Goal: Task Accomplishment & Management: Complete application form

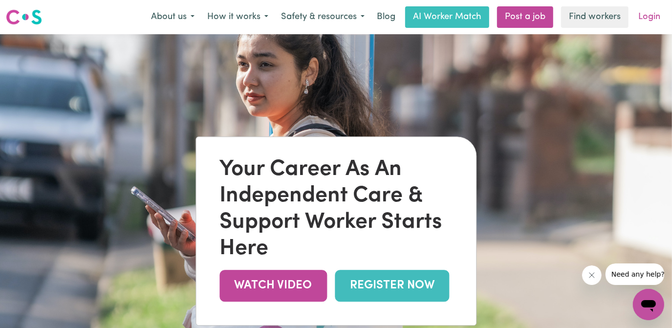
click at [657, 20] on link "Login" at bounding box center [649, 16] width 34 height 21
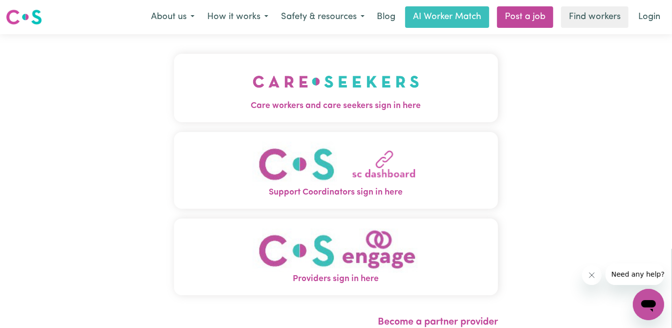
click at [342, 101] on span "Care workers and care seekers sign in here" at bounding box center [336, 106] width 324 height 13
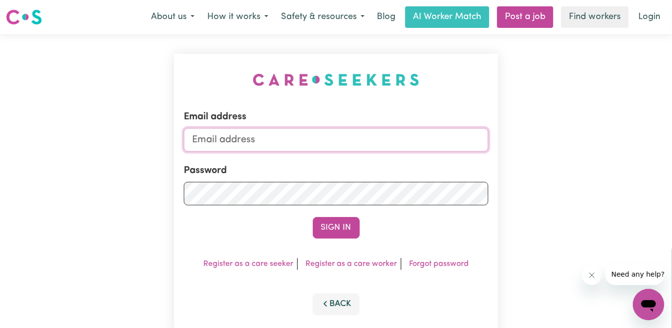
type input "[EMAIL_ADDRESS][DOMAIN_NAME]"
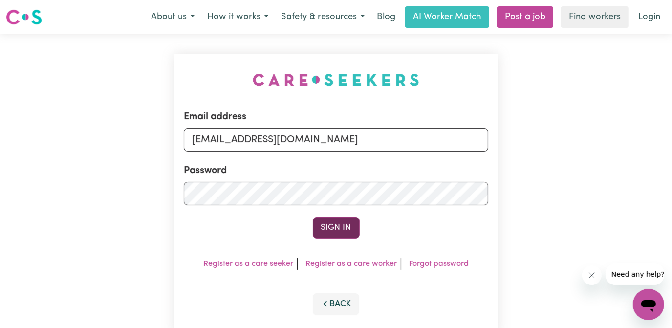
click at [338, 228] on button "Sign In" at bounding box center [336, 227] width 47 height 21
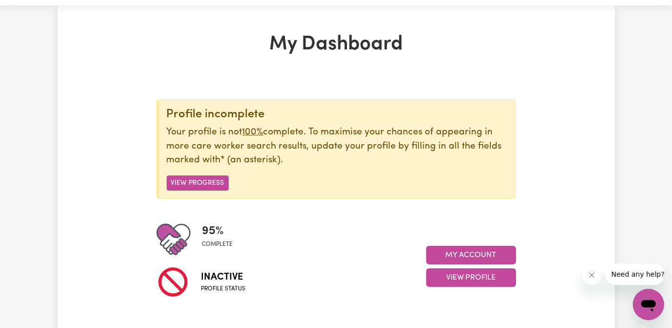
scroll to position [44, 0]
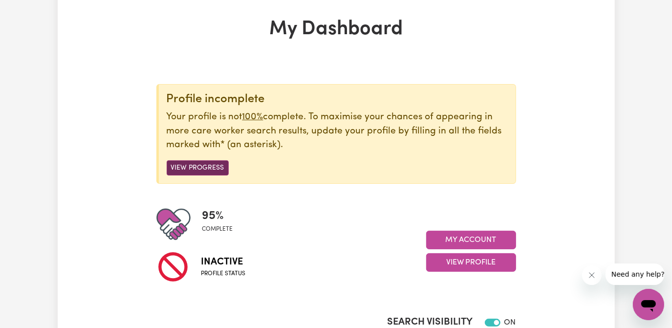
click at [210, 167] on button "View Progress" at bounding box center [198, 167] width 62 height 15
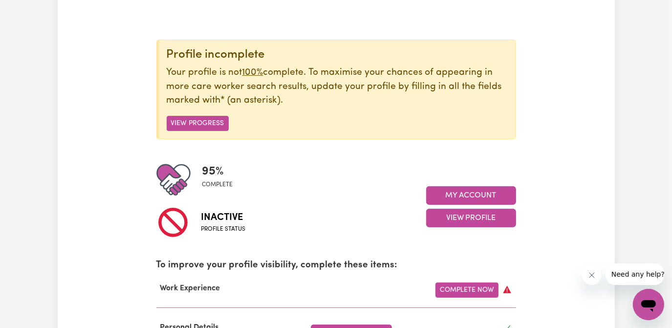
scroll to position [177, 0]
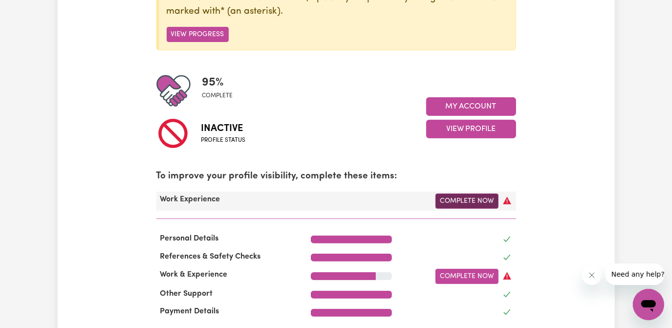
click at [467, 196] on link "Complete Now" at bounding box center [466, 200] width 63 height 15
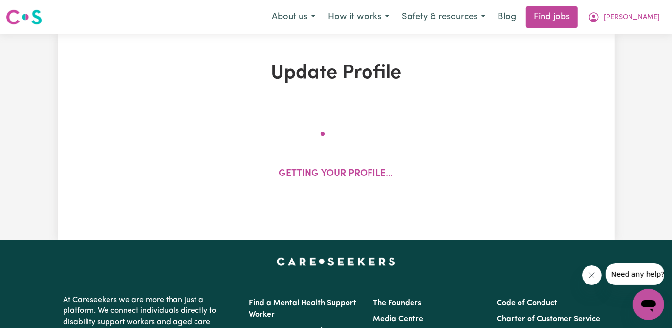
select select "Certificate III (Individual Support)"
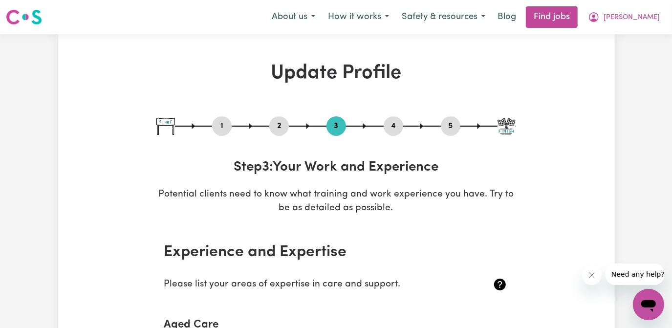
click at [282, 126] on button "2" at bounding box center [279, 126] width 20 height 13
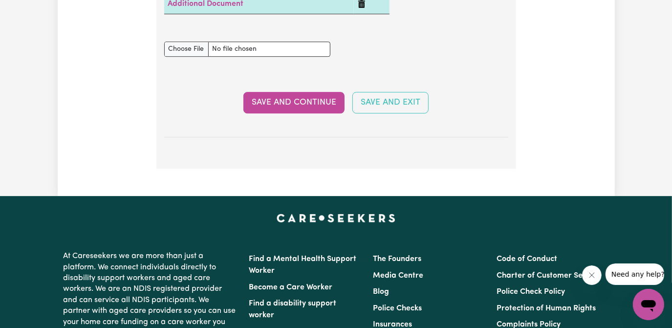
scroll to position [1954, 0]
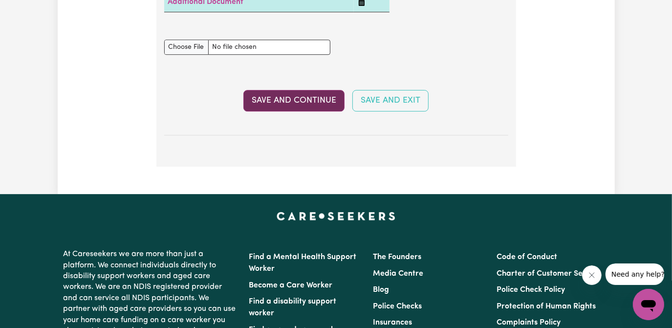
click at [299, 107] on button "Save and Continue" at bounding box center [293, 100] width 101 height 21
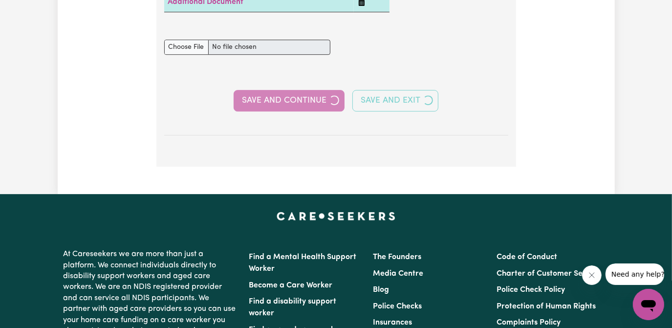
select select "Certificate III (Individual Support)"
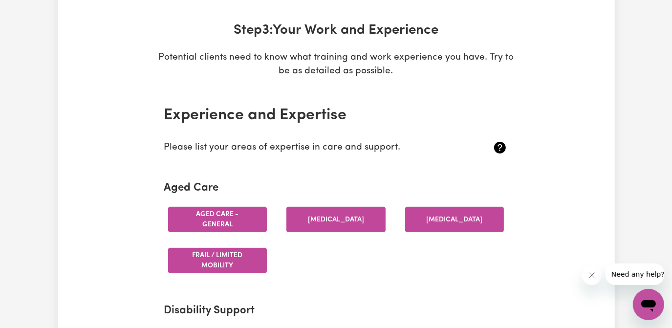
scroll to position [0, 0]
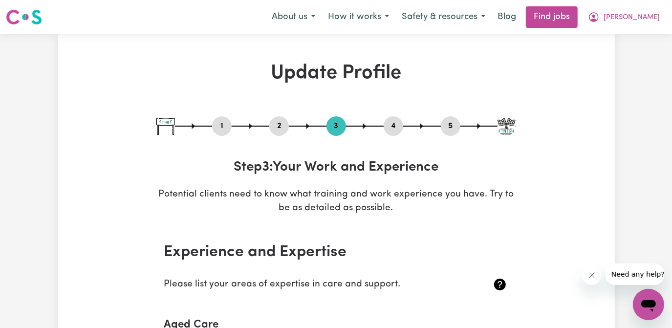
click at [280, 128] on button "2" at bounding box center [279, 126] width 20 height 13
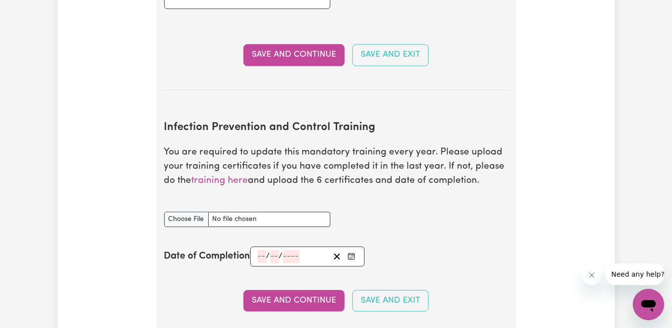
scroll to position [1554, 0]
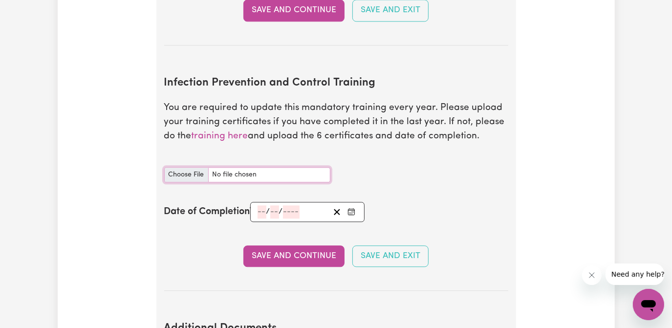
click at [190, 169] on input "Infection Prevention and Control Training document" at bounding box center [247, 174] width 166 height 15
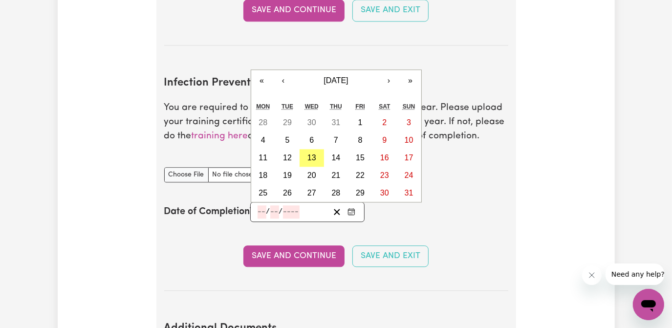
click at [257, 212] on input "number" at bounding box center [261, 211] width 9 height 13
type input "13"
type input "08"
type input "0002-08-13"
type input "8"
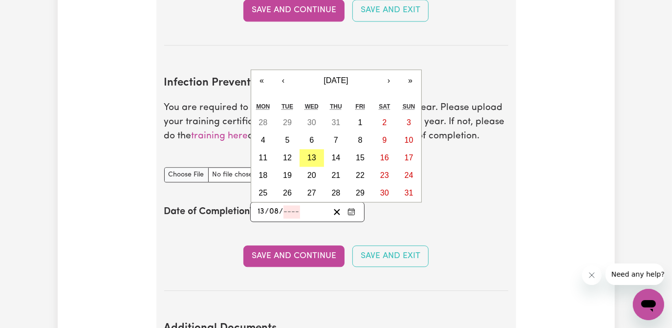
type input "2"
type input "0020-08-13"
type input "20"
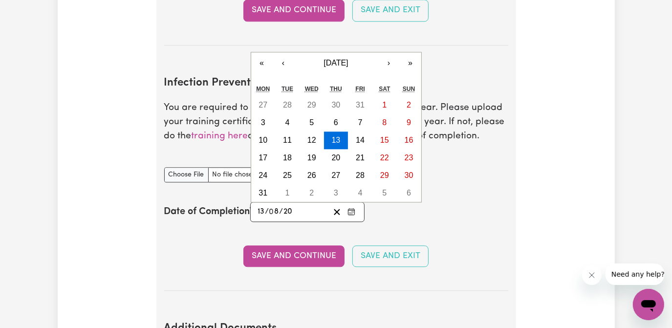
type input "0202-08-13"
type input "202"
type input "2025-08-13"
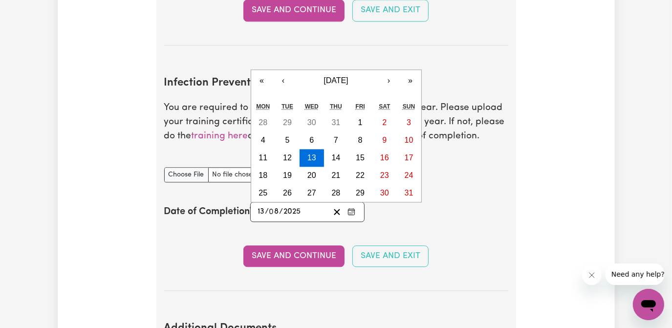
type input "2025"
click at [462, 222] on div "Date of Completion 2025-08-13 13 / 0 8 / 2025 « ‹ August 2025 › » Mon Tue Wed T…" at bounding box center [336, 212] width 344 height 20
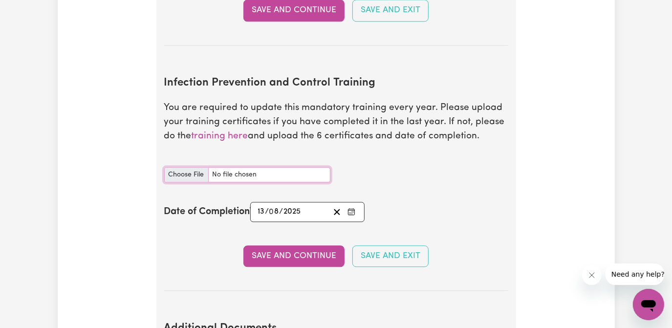
click at [176, 171] on input "Infection Prevention and Control Training document" at bounding box center [247, 174] width 166 height 15
type input "C:\fakepath\KAREN WEBB - CHAIN OF INFECTION CERTIFICATE.pdf"
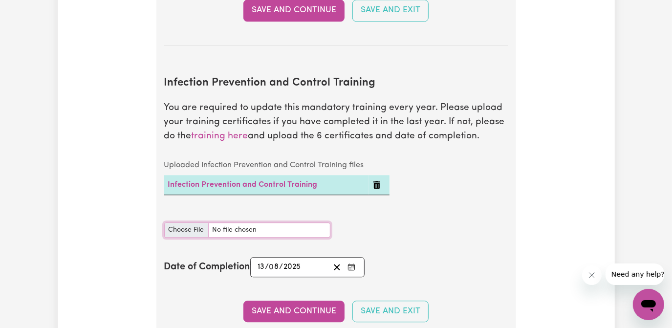
click at [190, 226] on input "Infection Prevention and Control Training document" at bounding box center [247, 229] width 166 height 15
type input "C:\fakepath\KAREN WEBB - HAND HYGIENE CERTIFICATE.pdf"
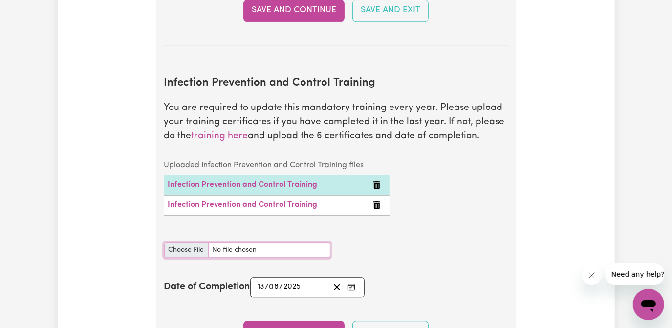
click at [189, 244] on input "Infection Prevention and Control Training document" at bounding box center [247, 249] width 166 height 15
type input "C:\fakepath\KAREN WEBB - PPE CERTIFICATE.pdf"
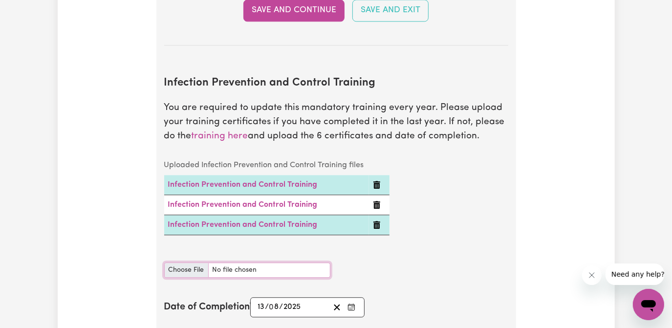
click at [190, 268] on input "Infection Prevention and Control Training document" at bounding box center [247, 269] width 166 height 15
type input "C:\fakepath\KAREN WEBB - CLEANING CERTIFICATE.pdf"
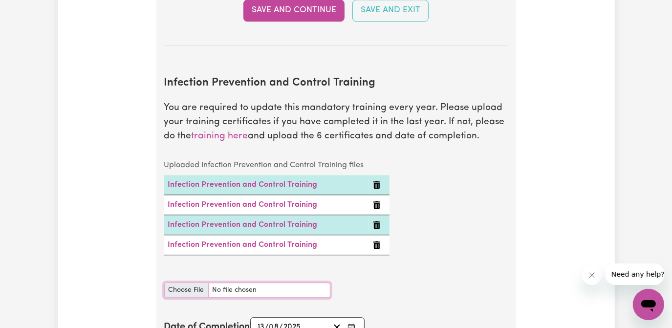
click at [180, 286] on input "Infection Prevention and Control Training document" at bounding box center [247, 289] width 166 height 15
type input "C:\fakepath\KAREN WEBB - WASTE MANAGEMENT CERTIFICATE.pdf"
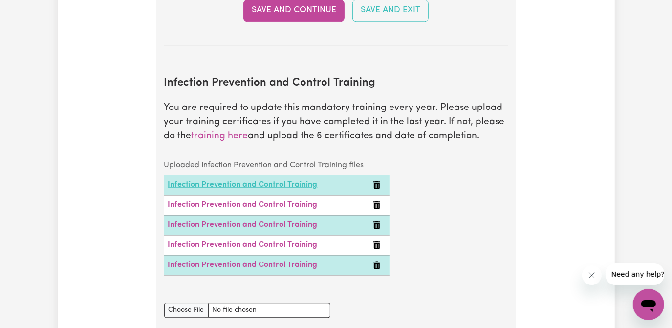
click at [259, 181] on link "Infection Prevention and Control Training" at bounding box center [242, 185] width 149 height 8
click at [252, 203] on link "Infection Prevention and Control Training" at bounding box center [242, 205] width 149 height 8
click at [290, 225] on link "Infection Prevention and Control Training" at bounding box center [242, 225] width 149 height 8
click at [282, 244] on link "Infection Prevention and Control Training" at bounding box center [242, 245] width 149 height 8
click at [278, 264] on link "Infection Prevention and Control Training" at bounding box center [242, 265] width 149 height 8
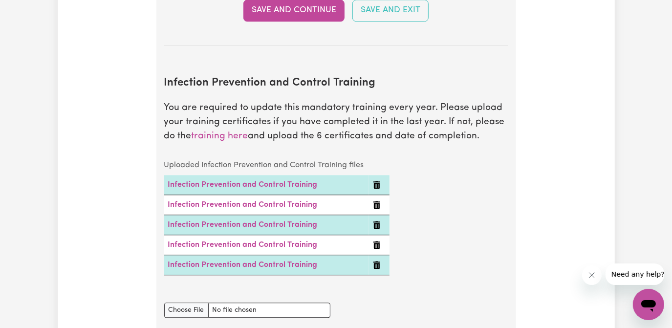
click at [465, 260] on div "Uploaded Infection Prevention and Control Training files Infection Prevention a…" at bounding box center [336, 222] width 356 height 135
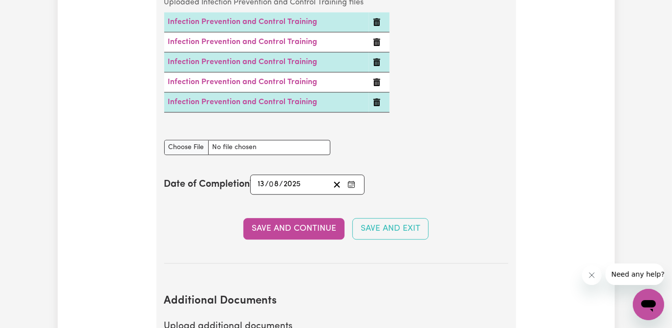
scroll to position [1732, 0]
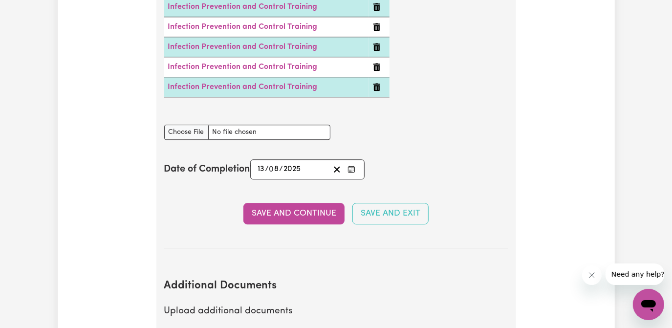
click at [304, 218] on button "Save and Continue" at bounding box center [293, 213] width 101 height 21
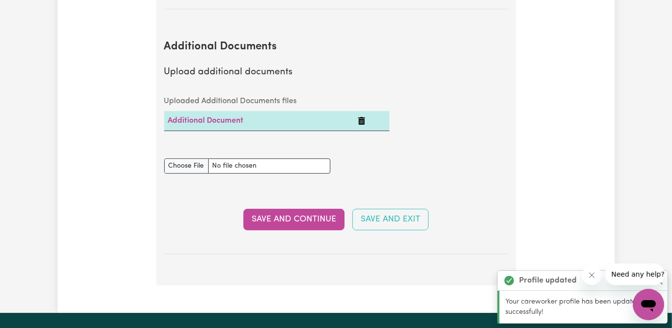
scroll to position [2003, 0]
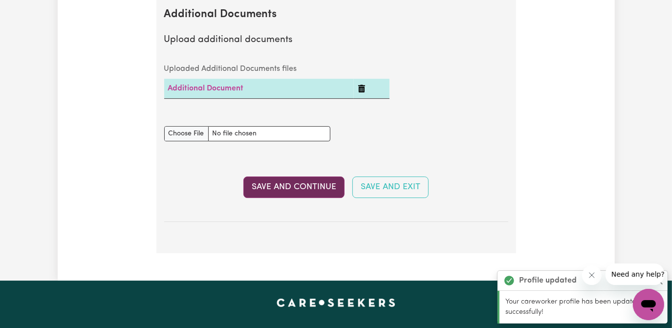
click at [296, 193] on button "Save and Continue" at bounding box center [293, 186] width 101 height 21
select select "Certificate III (Individual Support)"
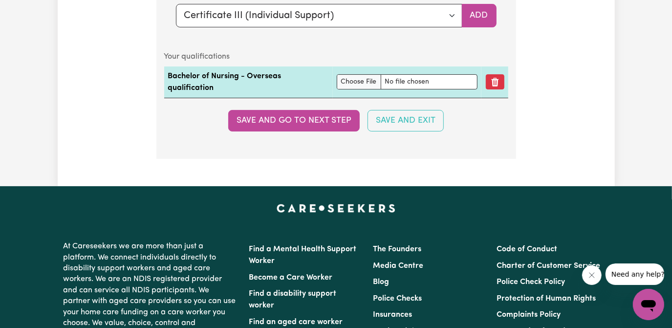
scroll to position [2487, 0]
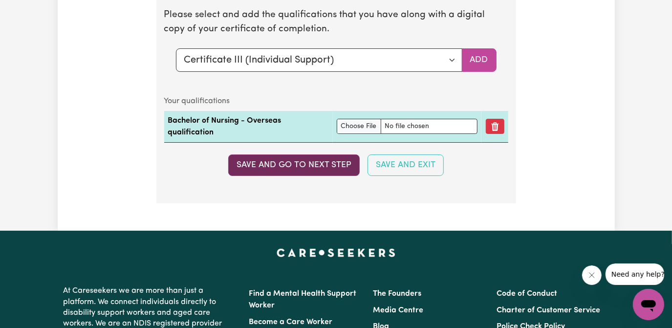
click at [320, 168] on button "Save and go to next step" at bounding box center [293, 164] width 131 height 21
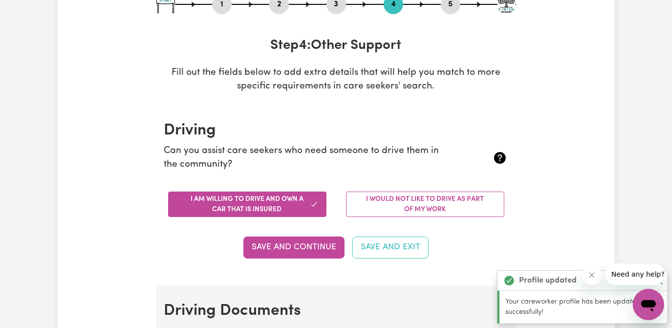
scroll to position [177, 0]
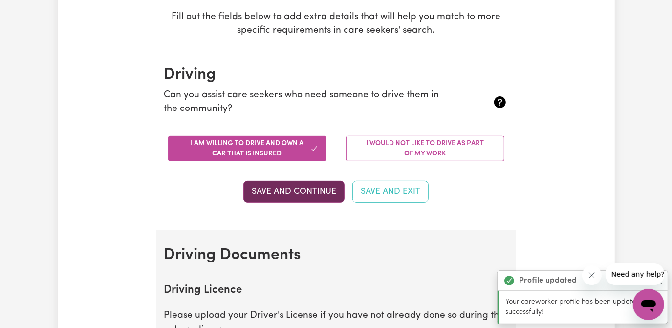
click at [310, 188] on button "Save and Continue" at bounding box center [293, 191] width 101 height 21
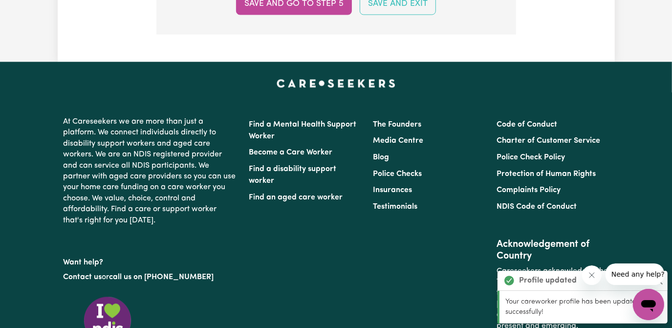
scroll to position [1200, 0]
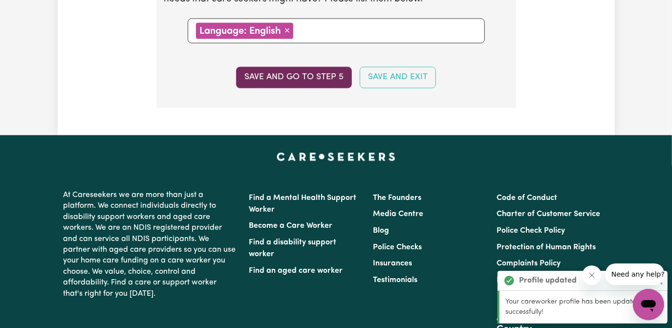
click at [300, 73] on button "Save and go to step 5" at bounding box center [294, 77] width 116 height 21
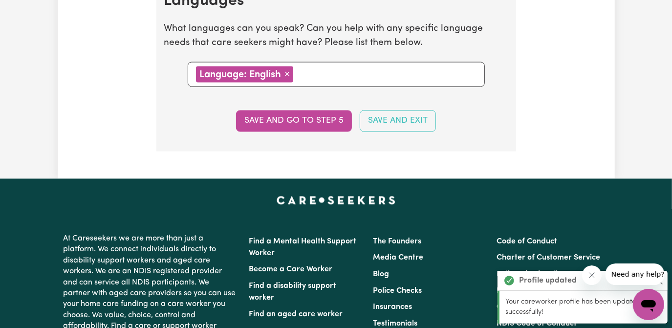
select select "I am providing services by being employed by an organisation"
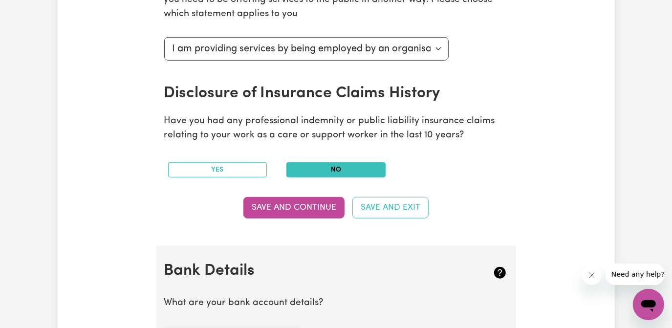
scroll to position [488, 0]
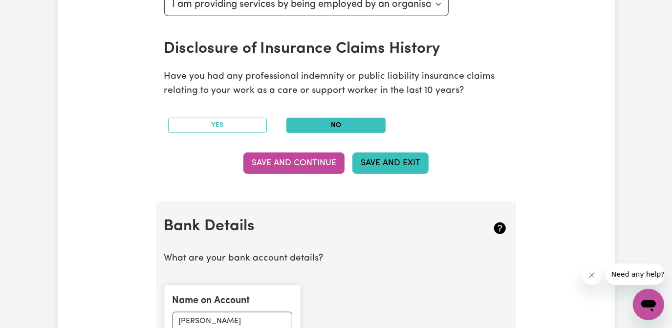
click at [388, 163] on button "Save and Exit" at bounding box center [390, 162] width 76 height 21
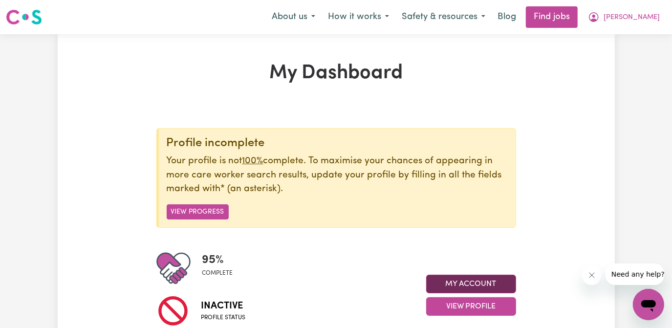
click at [464, 283] on button "My Account" at bounding box center [471, 284] width 90 height 19
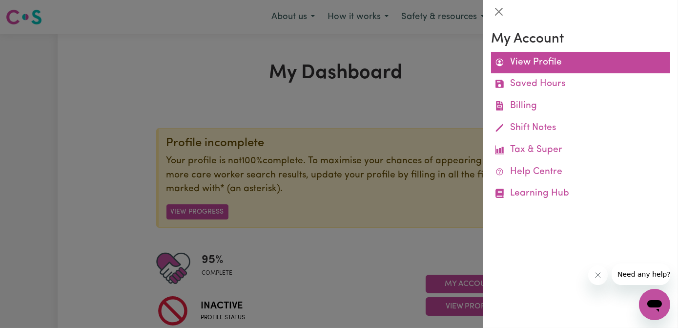
click at [545, 65] on link "View Profile" at bounding box center [580, 63] width 179 height 22
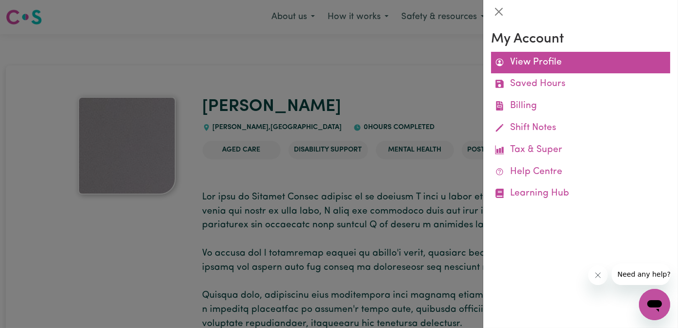
click at [548, 63] on link "View Profile" at bounding box center [580, 63] width 179 height 22
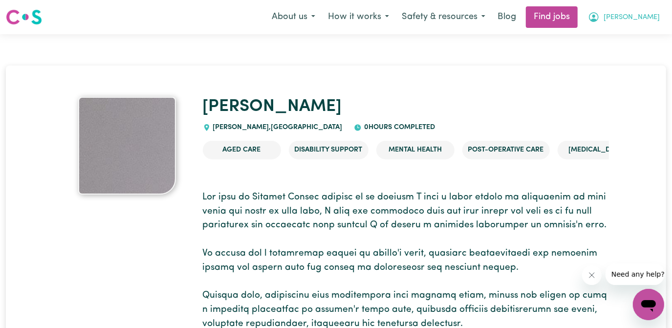
click at [654, 18] on span "[PERSON_NAME]" at bounding box center [631, 17] width 56 height 11
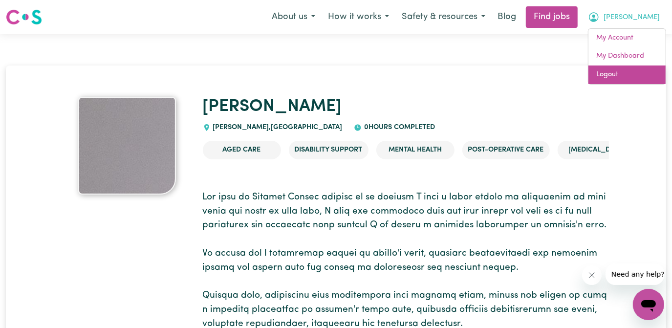
click at [611, 71] on link "Logout" at bounding box center [626, 74] width 77 height 19
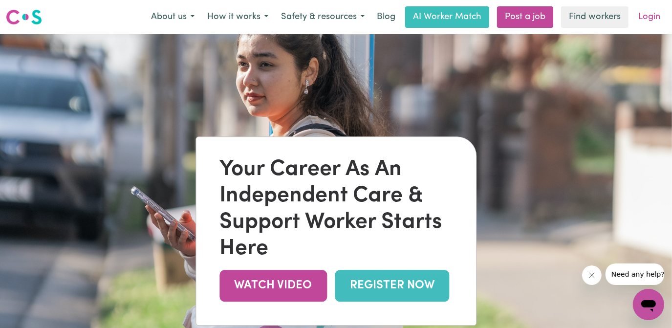
click at [651, 19] on link "Login" at bounding box center [649, 16] width 34 height 21
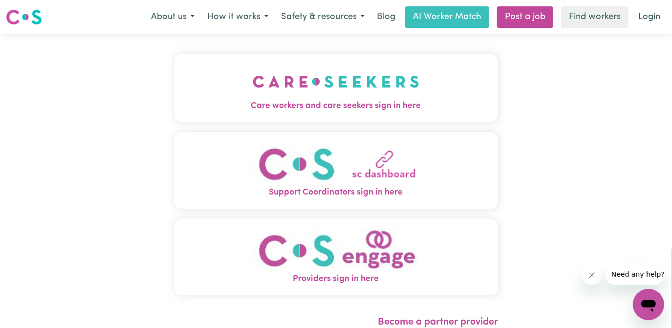
click at [340, 91] on img "Care workers and care seekers sign in here" at bounding box center [336, 81] width 167 height 36
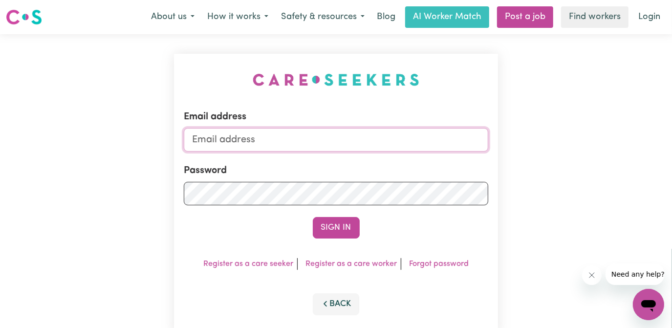
type input "[EMAIL_ADDRESS][DOMAIN_NAME]"
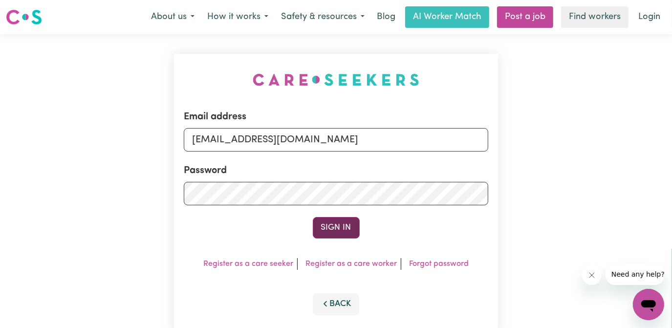
click at [339, 225] on button "Sign In" at bounding box center [336, 227] width 47 height 21
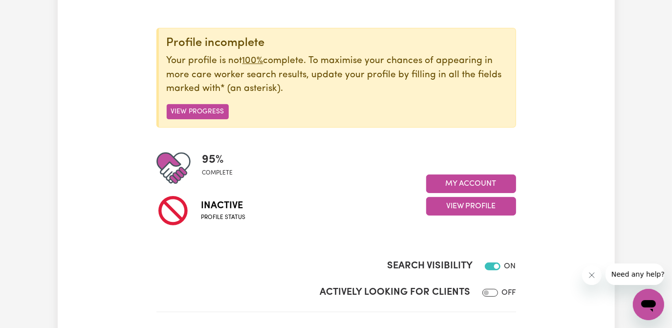
scroll to position [44, 0]
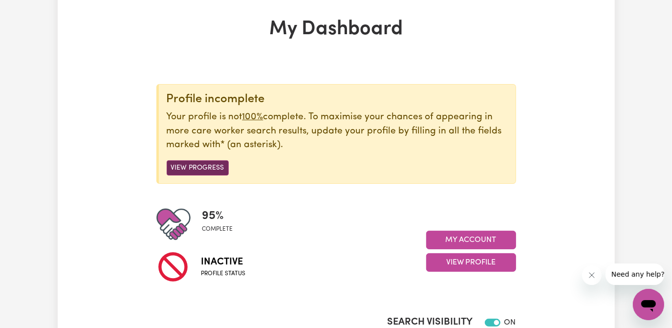
click at [215, 162] on button "View Progress" at bounding box center [198, 167] width 62 height 15
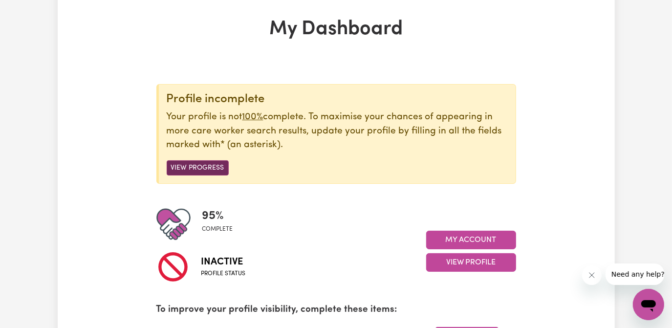
click at [196, 165] on button "View Progress" at bounding box center [198, 167] width 62 height 15
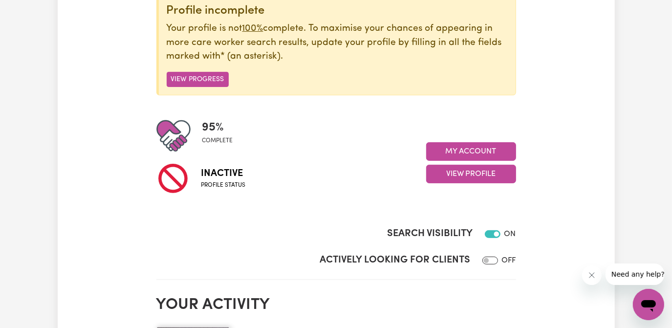
scroll to position [133, 0]
click at [190, 73] on button "View Progress" at bounding box center [198, 78] width 62 height 15
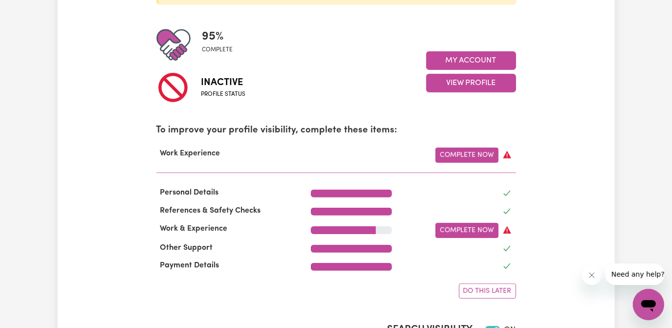
scroll to position [222, 0]
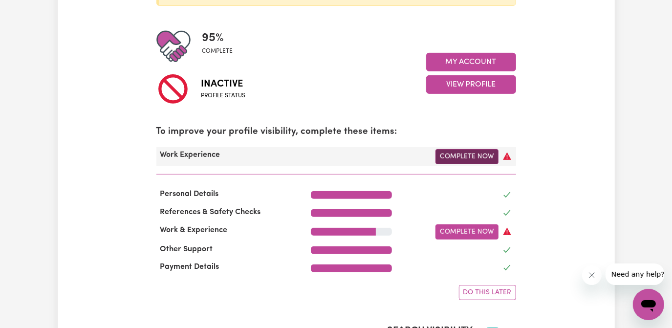
click at [478, 153] on link "Complete Now" at bounding box center [466, 156] width 63 height 15
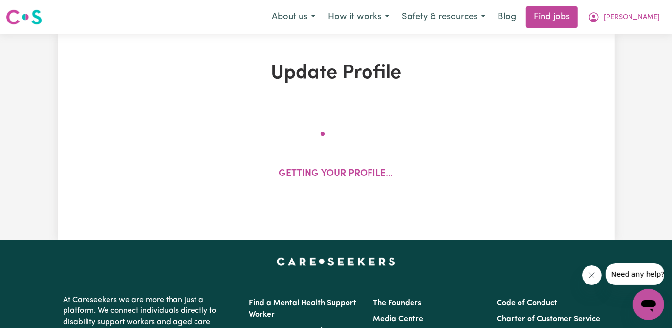
select select "Certificate III (Individual Support)"
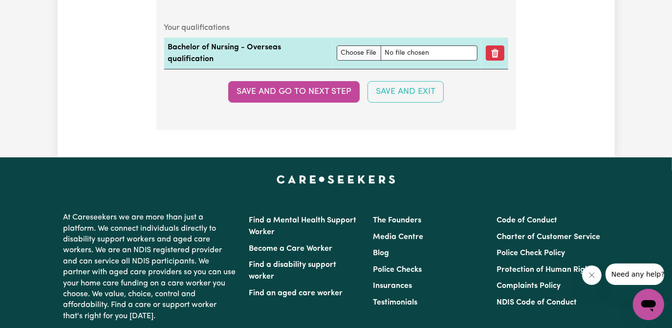
scroll to position [2575, 0]
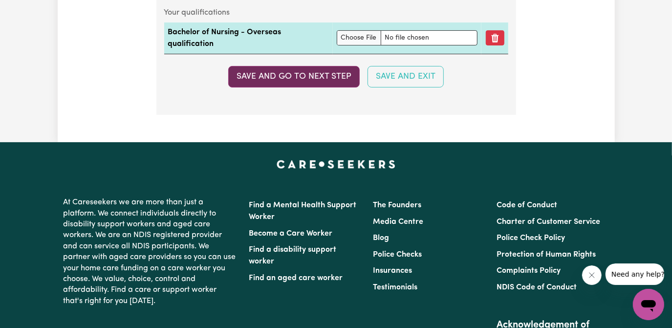
click at [283, 77] on button "Save and go to next step" at bounding box center [293, 76] width 131 height 21
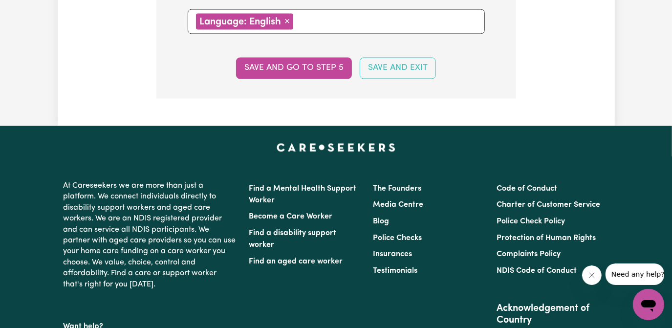
scroll to position [1154, 0]
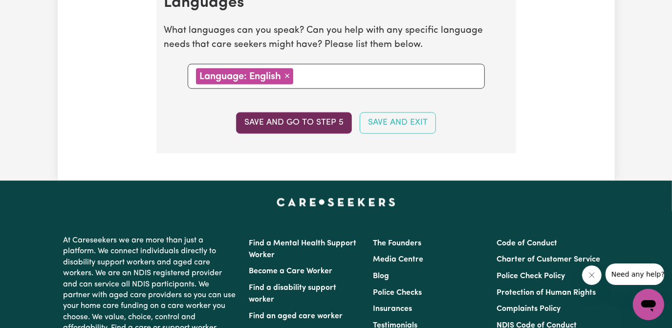
click at [269, 116] on button "Save and go to step 5" at bounding box center [294, 122] width 116 height 21
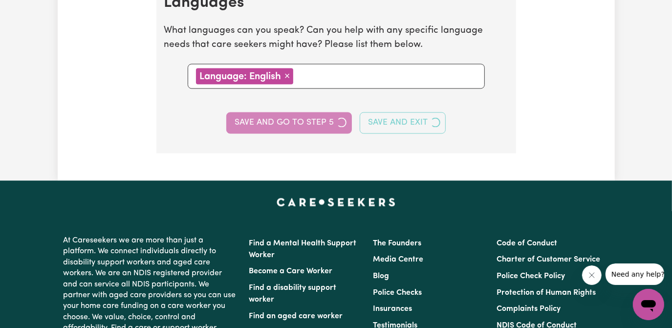
select select "I am providing services by being employed by an organisation"
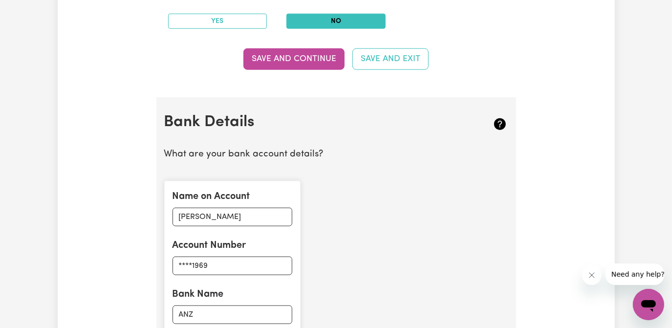
scroll to position [577, 0]
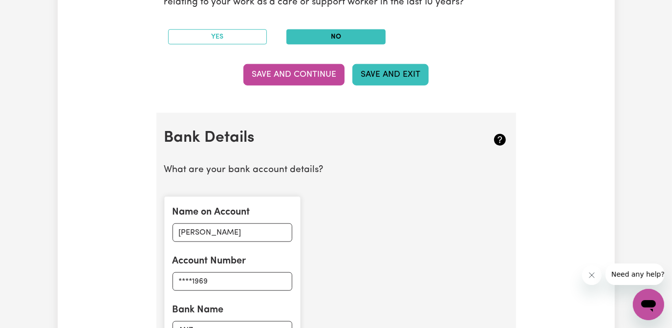
click at [392, 71] on button "Save and Exit" at bounding box center [390, 74] width 76 height 21
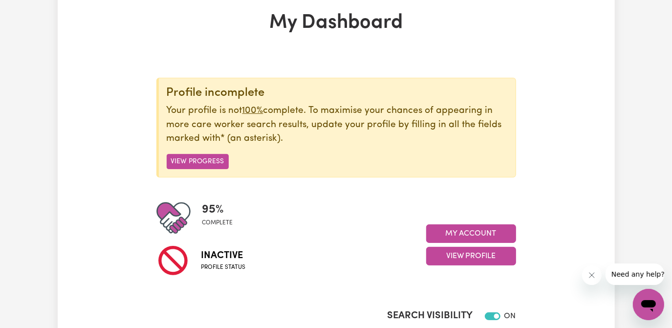
scroll to position [88, 0]
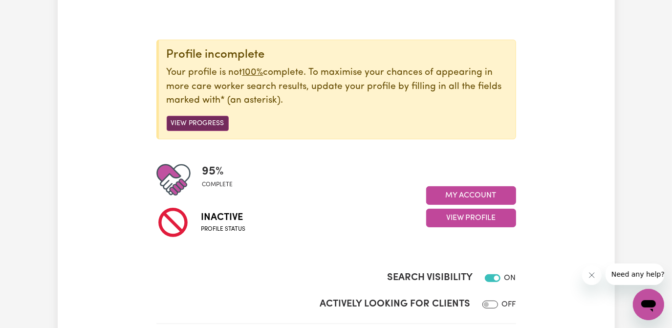
click at [189, 122] on button "View Progress" at bounding box center [198, 123] width 62 height 15
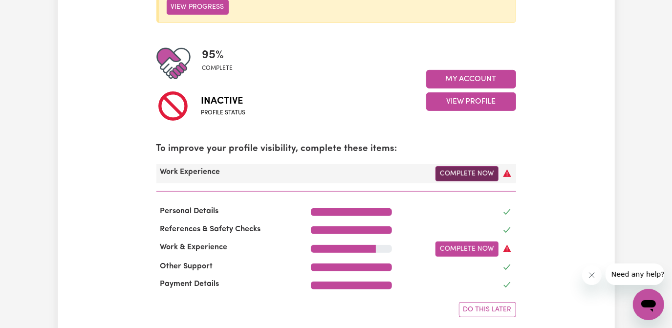
scroll to position [222, 0]
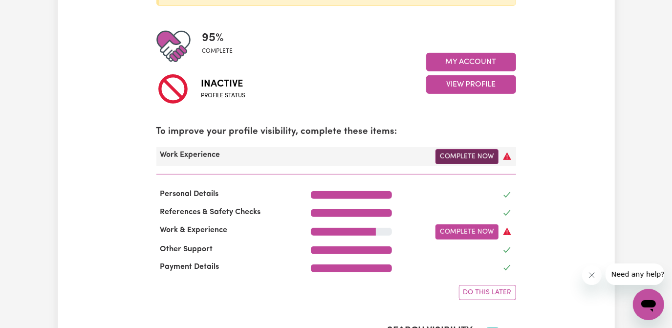
click at [480, 158] on link "Complete Now" at bounding box center [466, 156] width 63 height 15
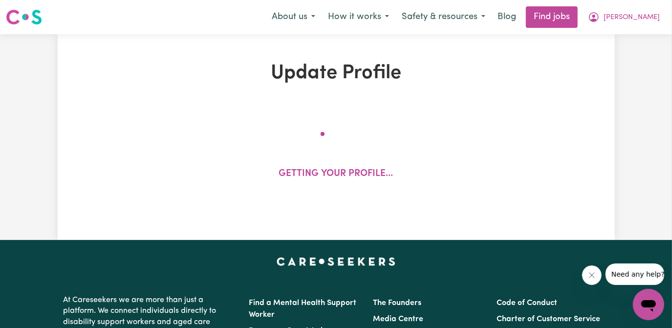
select select "Certificate III (Individual Support)"
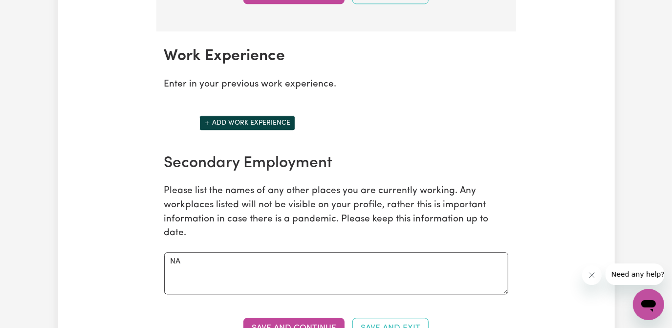
scroll to position [1465, 0]
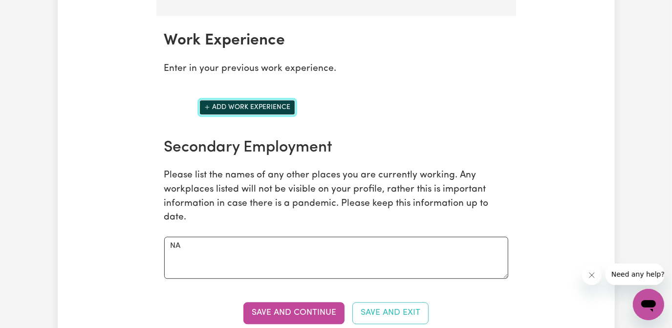
click at [256, 108] on button "Add work experience" at bounding box center [247, 107] width 96 height 15
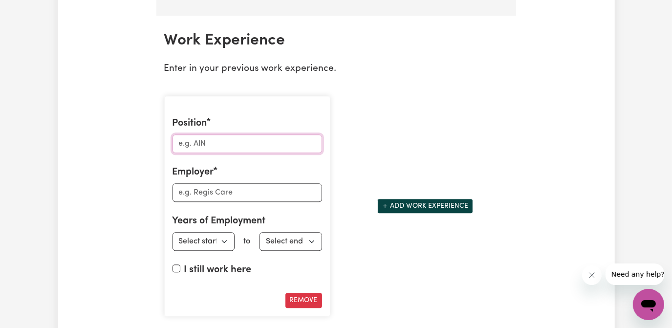
click at [195, 143] on input "Position" at bounding box center [246, 143] width 149 height 19
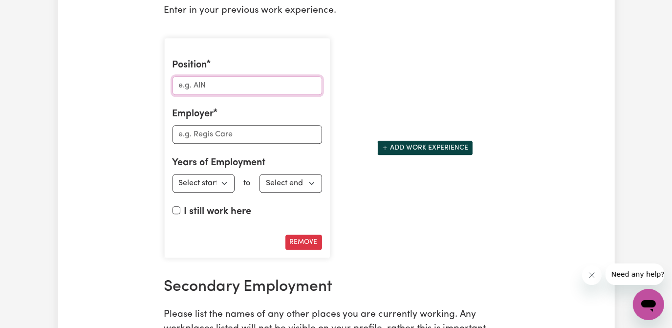
scroll to position [1598, 0]
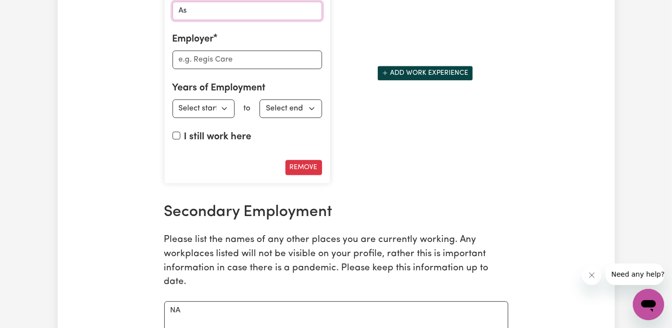
type input "A"
click at [444, 72] on button "Add work experience" at bounding box center [425, 72] width 96 height 15
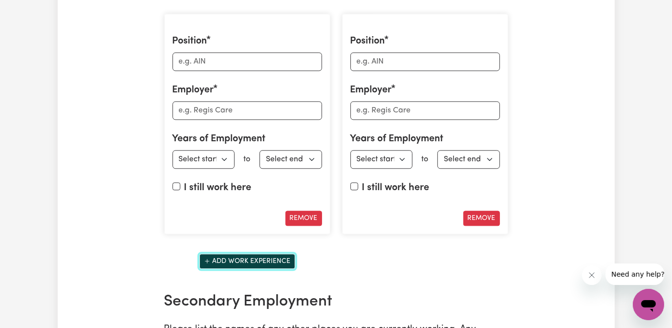
scroll to position [1509, 0]
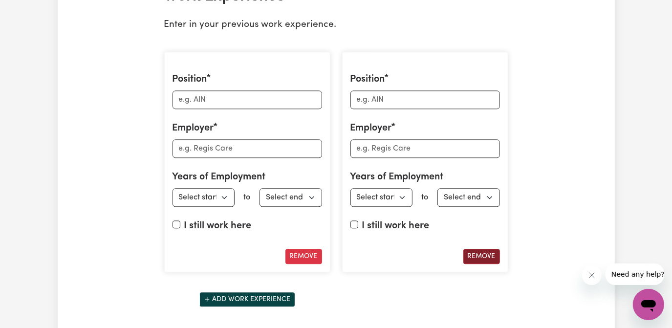
click at [483, 256] on button "Remove" at bounding box center [481, 256] width 37 height 15
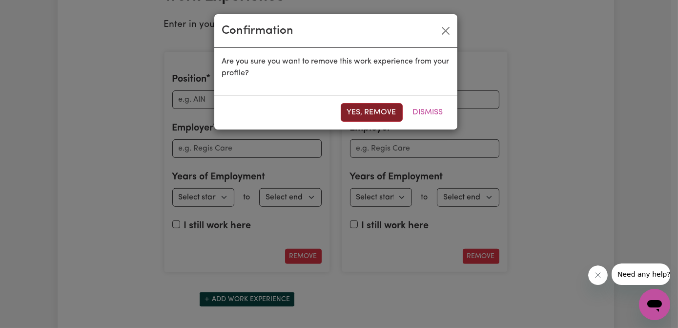
click at [378, 105] on button "Yes, remove" at bounding box center [372, 112] width 62 height 19
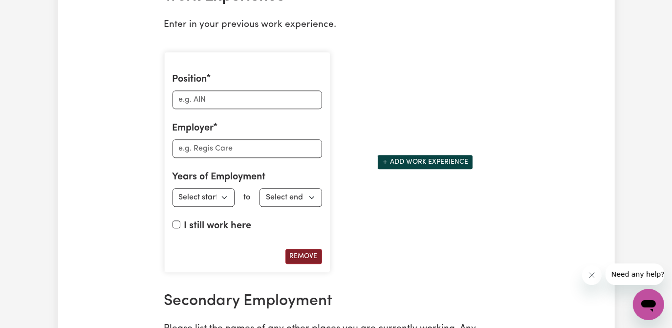
click at [298, 262] on button "Remove" at bounding box center [303, 256] width 37 height 15
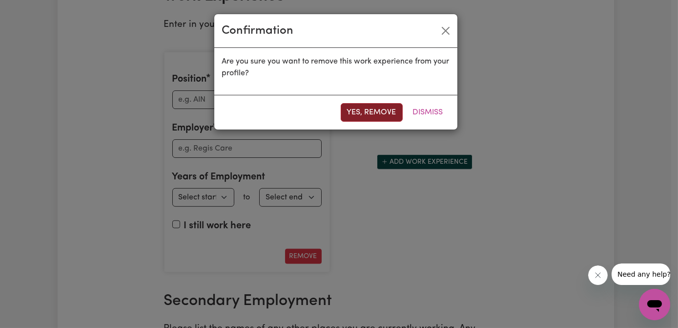
click at [379, 107] on button "Yes, remove" at bounding box center [372, 112] width 62 height 19
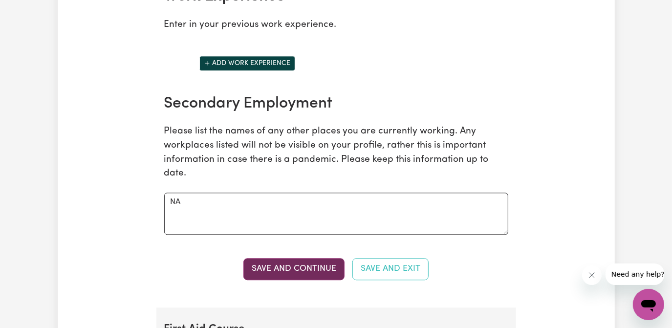
click at [306, 275] on button "Save and Continue" at bounding box center [293, 268] width 101 height 21
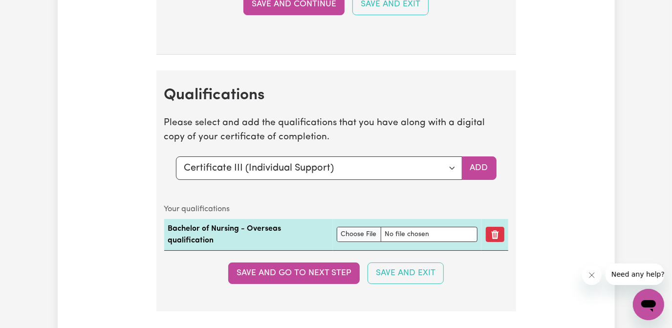
scroll to position [2458, 0]
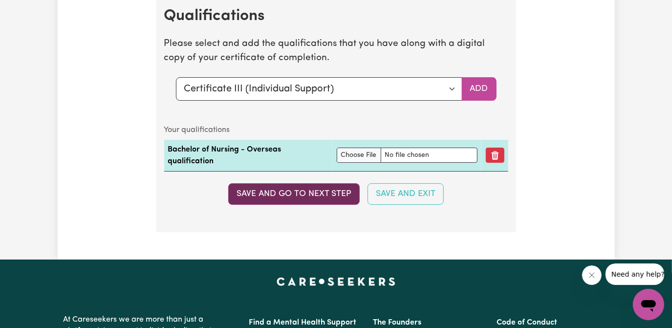
click at [306, 197] on button "Save and go to next step" at bounding box center [293, 193] width 131 height 21
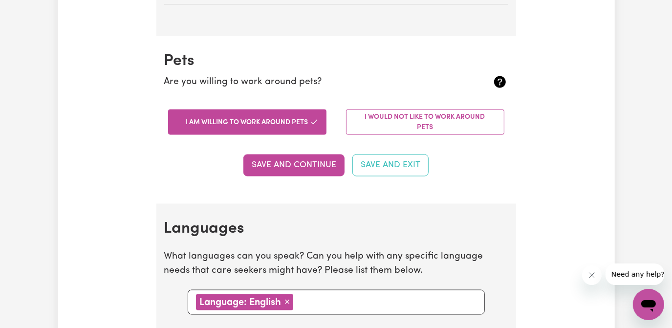
scroll to position [1065, 0]
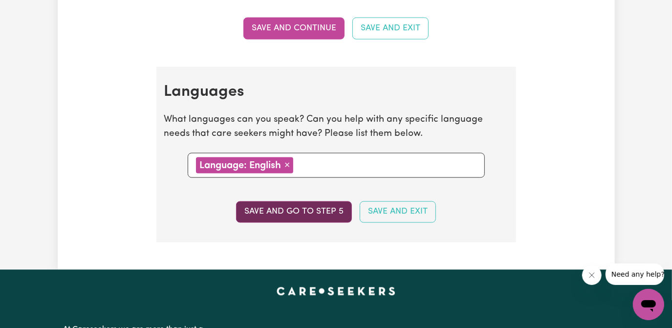
click at [307, 212] on button "Save and go to step 5" at bounding box center [294, 211] width 116 height 21
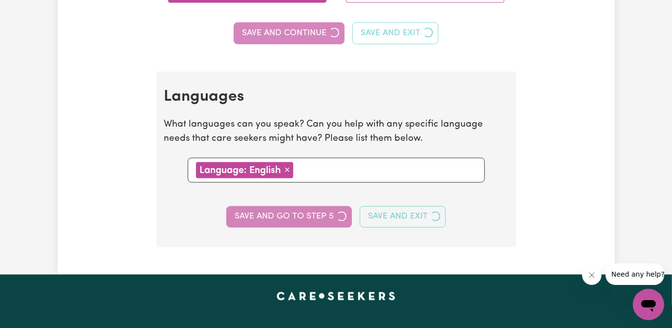
select select "I am providing services by being employed by an organisation"
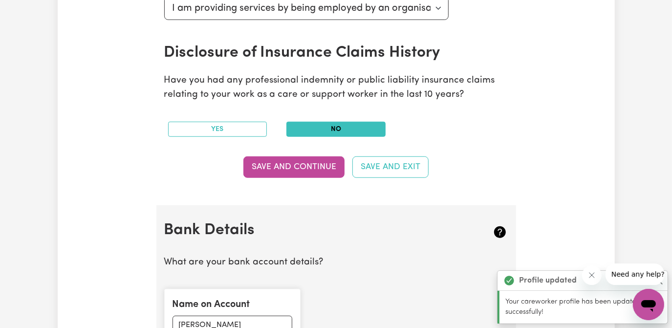
scroll to position [488, 0]
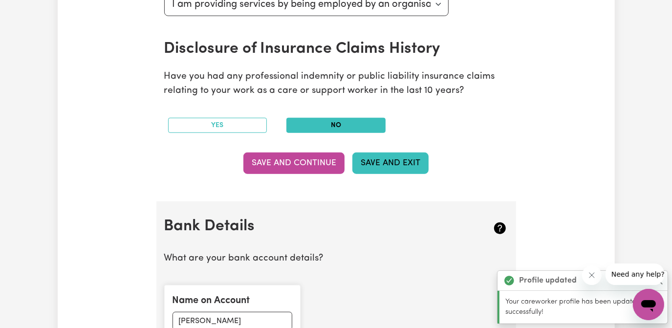
click at [399, 161] on button "Save and Exit" at bounding box center [390, 162] width 76 height 21
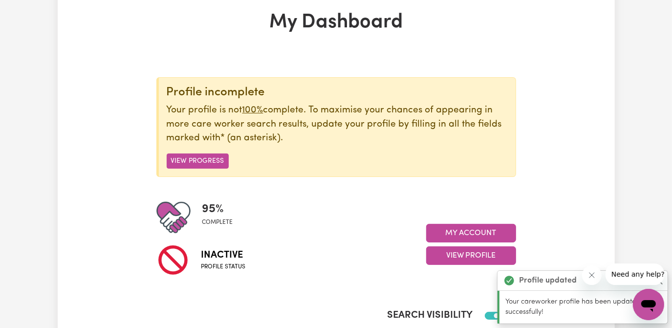
scroll to position [88, 0]
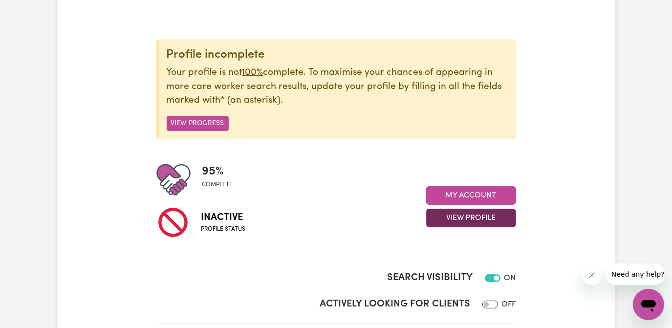
click at [463, 214] on button "View Profile" at bounding box center [471, 218] width 90 height 19
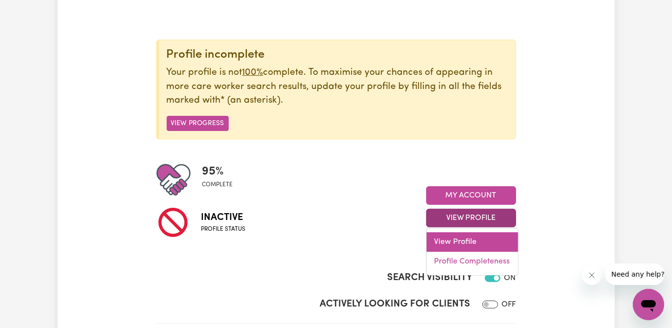
click at [453, 239] on link "View Profile" at bounding box center [471, 242] width 91 height 20
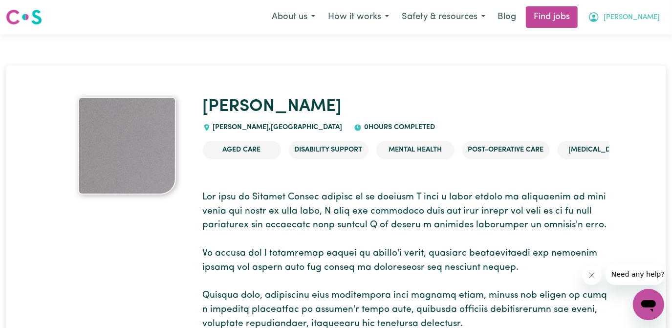
click at [648, 14] on span "[PERSON_NAME]" at bounding box center [631, 17] width 56 height 11
click at [623, 52] on link "My Dashboard" at bounding box center [626, 56] width 77 height 19
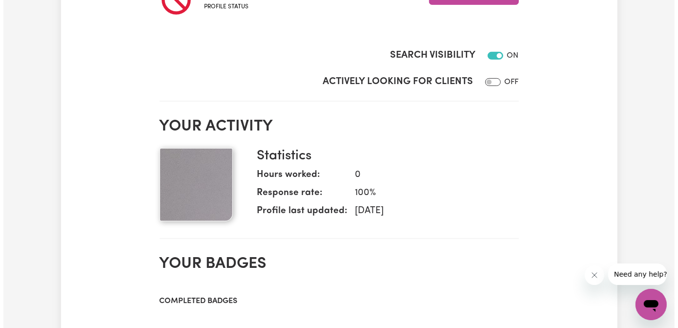
scroll to position [88, 0]
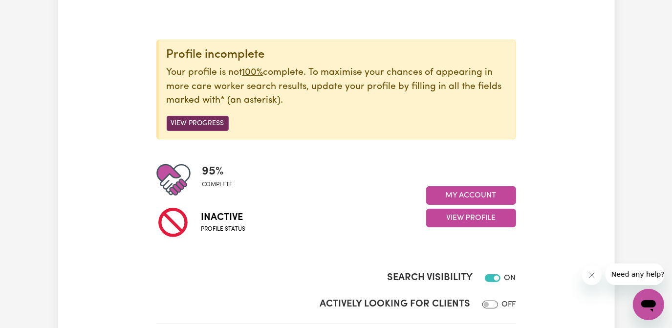
click at [185, 122] on button "View Progress" at bounding box center [198, 123] width 62 height 15
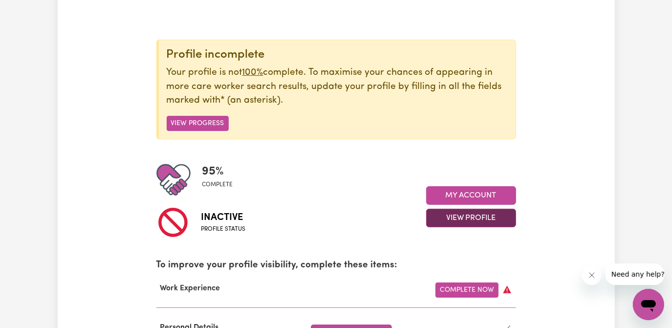
click at [476, 215] on button "View Profile" at bounding box center [471, 218] width 90 height 19
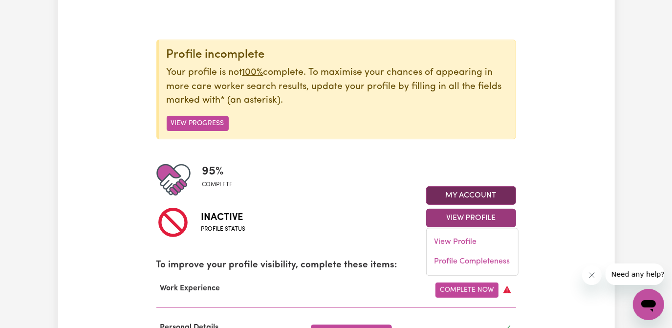
click at [467, 193] on button "My Account" at bounding box center [471, 195] width 90 height 19
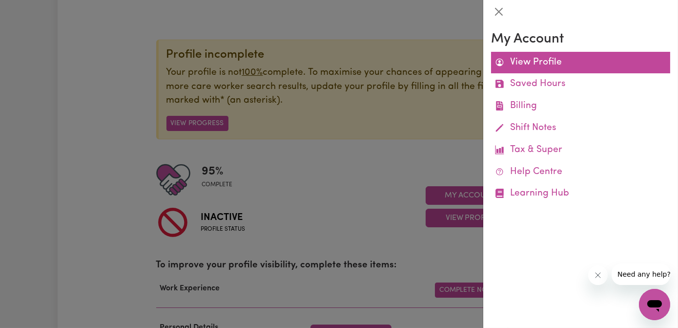
click at [548, 59] on link "View Profile" at bounding box center [580, 63] width 179 height 22
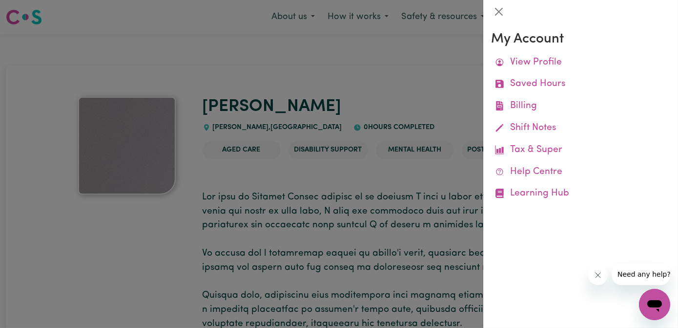
click at [402, 68] on div at bounding box center [339, 164] width 678 height 328
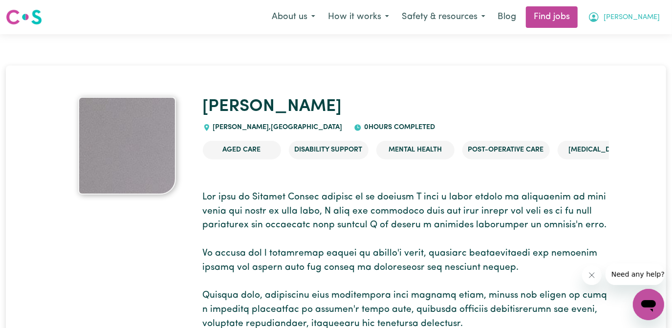
click at [660, 17] on button "[PERSON_NAME]" at bounding box center [623, 17] width 85 height 21
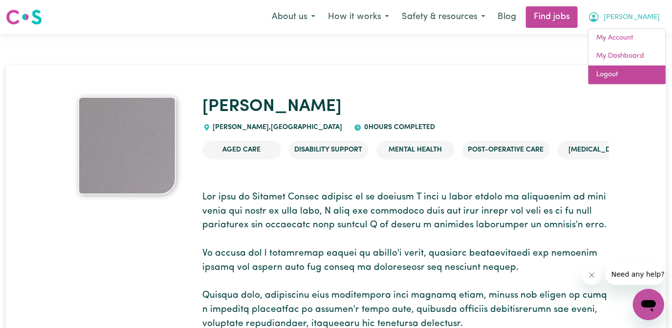
click at [607, 73] on link "Logout" at bounding box center [626, 74] width 77 height 19
